Goal: Task Accomplishment & Management: Use online tool/utility

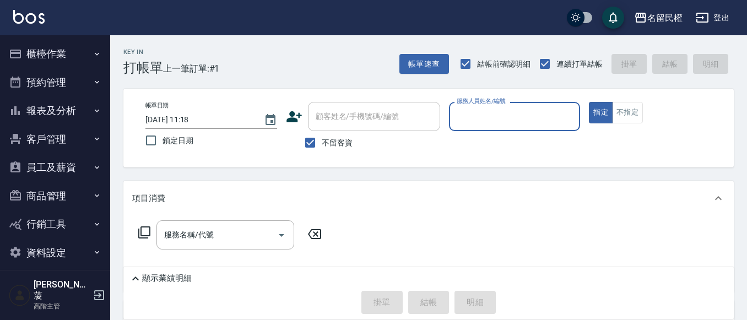
click at [503, 113] on input "服務人員姓名/編號" at bounding box center [515, 116] width 122 height 19
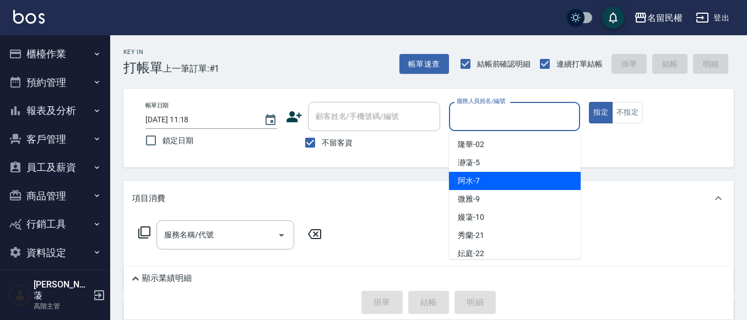
click at [474, 183] on span "阿水 -7" at bounding box center [469, 181] width 22 height 12
type input "阿水-7"
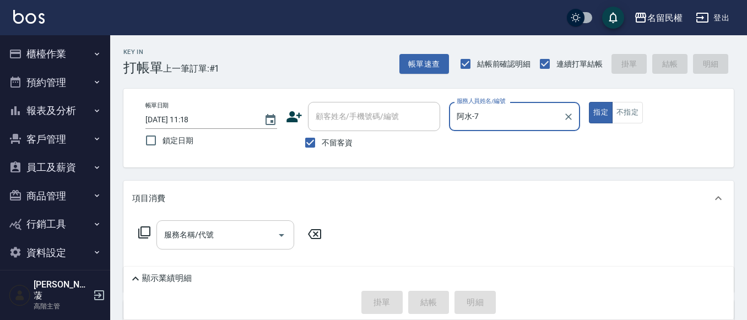
click at [201, 234] on input "服務名稱/代號" at bounding box center [217, 234] width 111 height 19
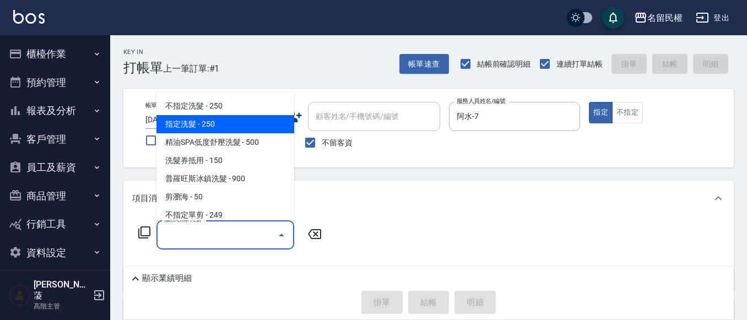
click at [229, 118] on span "指定洗髮 - 250" at bounding box center [226, 124] width 138 height 18
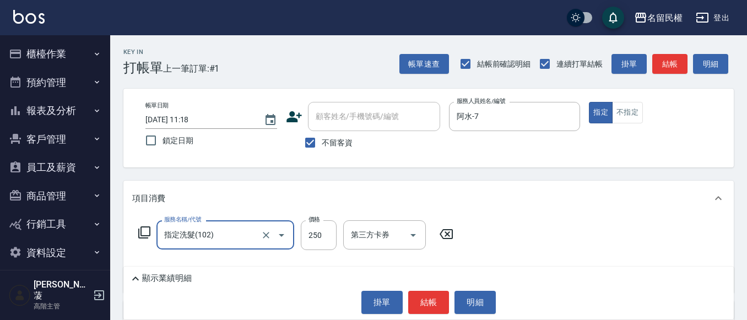
type input "指定洗髮(102)"
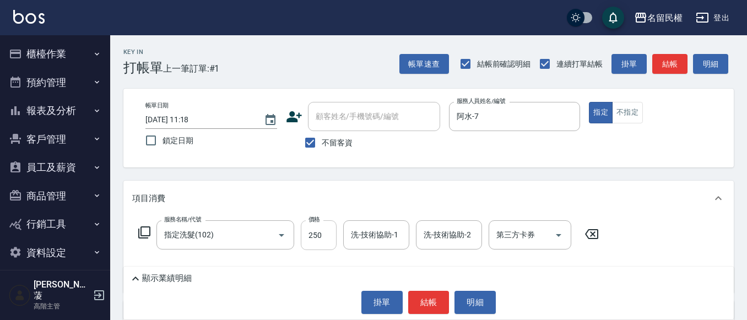
drag, startPoint x: 337, startPoint y: 225, endPoint x: 323, endPoint y: 227, distance: 14.4
click at [325, 227] on div "服務名稱/代號 指定洗髮(102) 服務名稱/代號 價格 250 價格 洗-技術協助-1 洗-技術協助-1 洗-技術協助-2 洗-技術協助-2 第三方卡券 第…" at bounding box center [368, 235] width 473 height 30
click at [322, 228] on input "250" at bounding box center [319, 235] width 36 height 30
type input "300"
click at [366, 232] on input "洗-技術協助-1" at bounding box center [376, 234] width 56 height 19
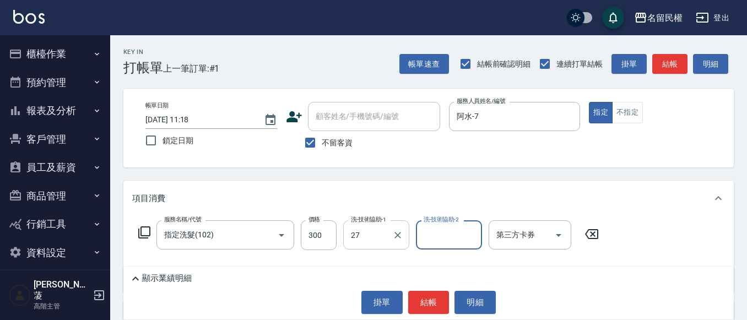
type input "[PERSON_NAME]-27"
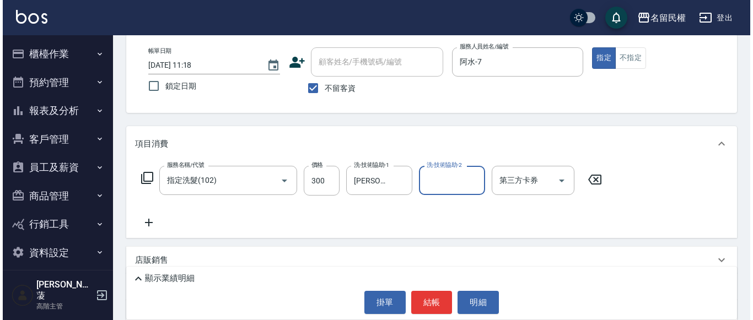
scroll to position [55, 0]
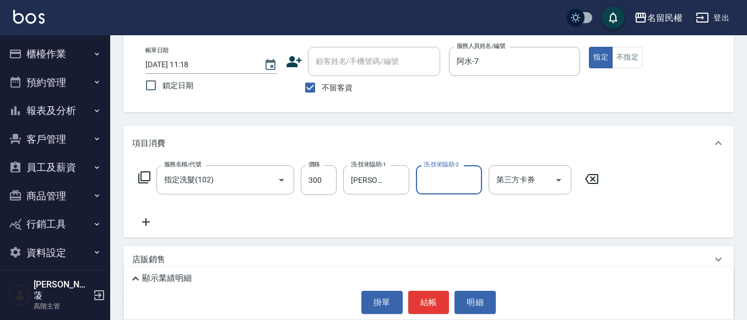
click at [233, 219] on div "服務名稱/代號 指定洗髮(102) 服務名稱/代號 價格 300 價格 洗-技術協助-1 [PERSON_NAME]-27 洗-技術協助-1 洗-技術協助-2…" at bounding box center [368, 196] width 473 height 63
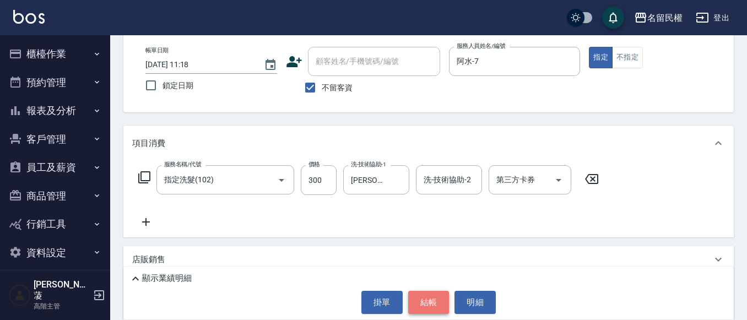
click at [432, 297] on button "結帳" at bounding box center [428, 302] width 41 height 23
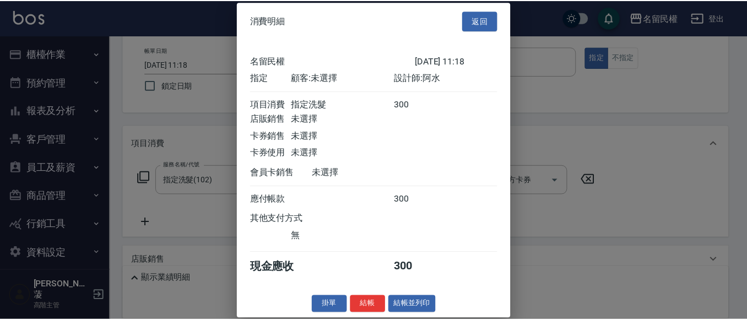
scroll to position [14, 0]
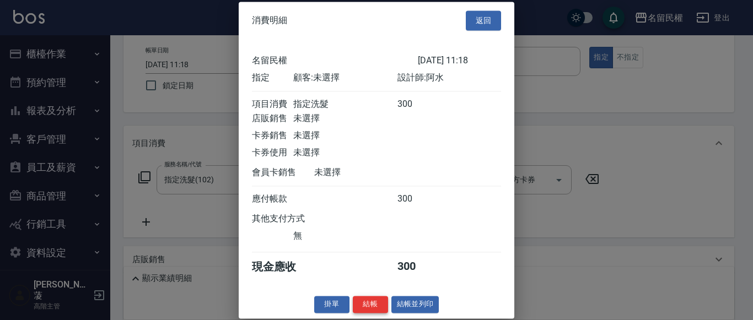
click at [365, 308] on button "結帳" at bounding box center [370, 304] width 35 height 17
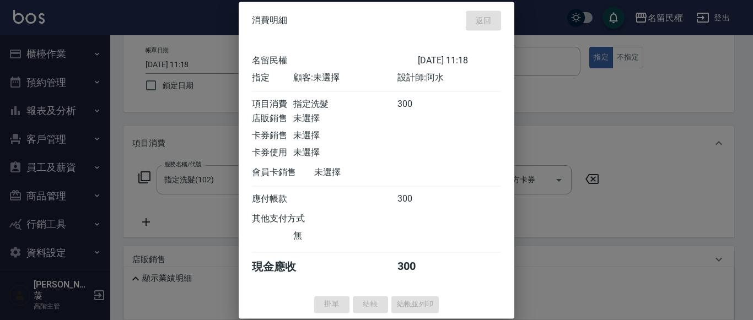
type input "[DATE] 12:00"
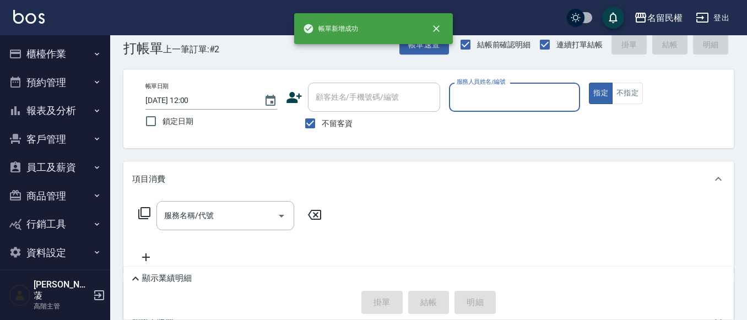
scroll to position [0, 0]
